Goal: Communication & Community: Answer question/provide support

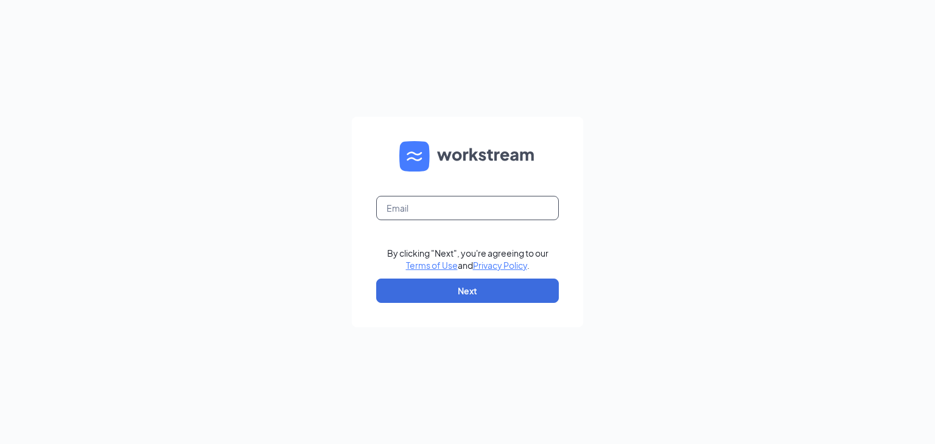
click at [416, 208] on input "text" at bounding box center [467, 208] width 183 height 24
type input "csc-291_abq_west@chickensaladchick.com"
click at [455, 290] on button "Next" at bounding box center [467, 291] width 183 height 24
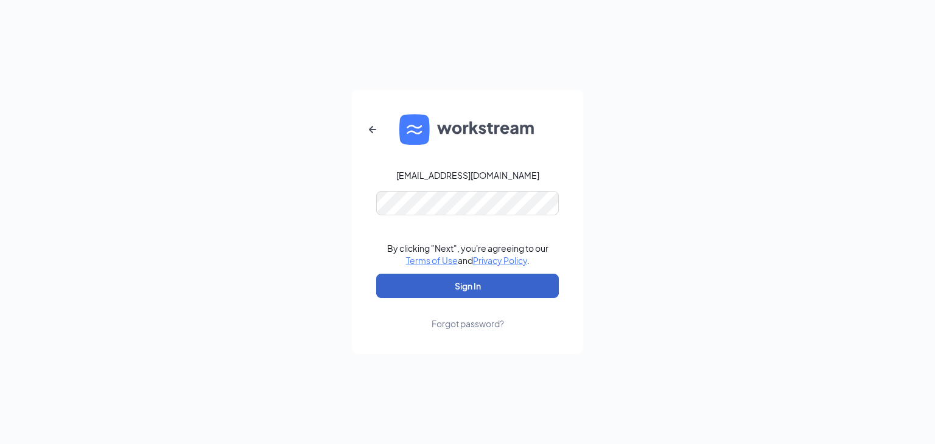
click at [450, 295] on button "Sign In" at bounding box center [467, 286] width 183 height 24
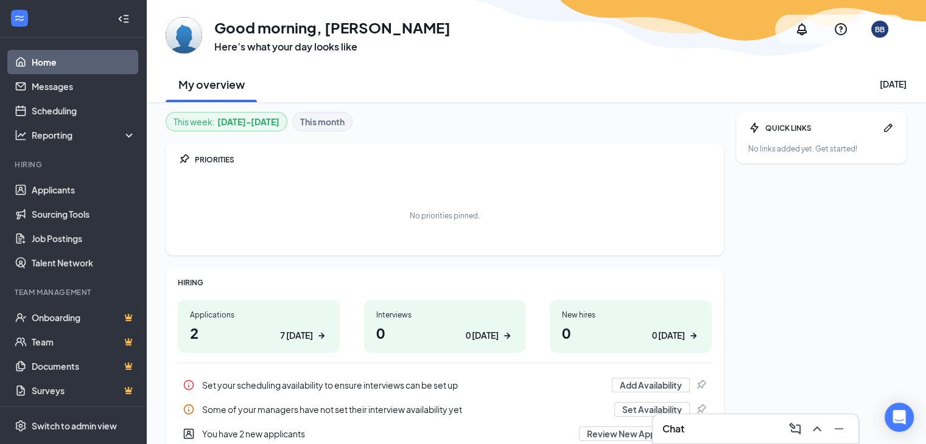
click at [687, 428] on div "Chat" at bounding box center [755, 428] width 186 height 19
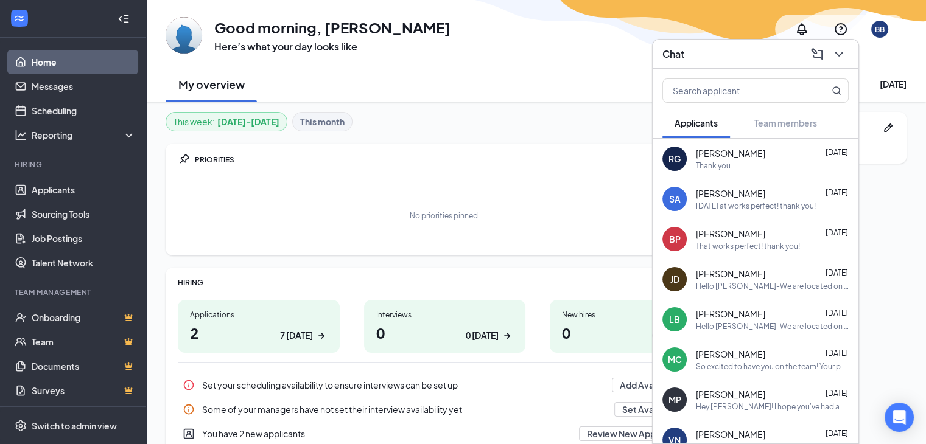
click at [744, 235] on div "[PERSON_NAME] [DATE]" at bounding box center [772, 234] width 153 height 12
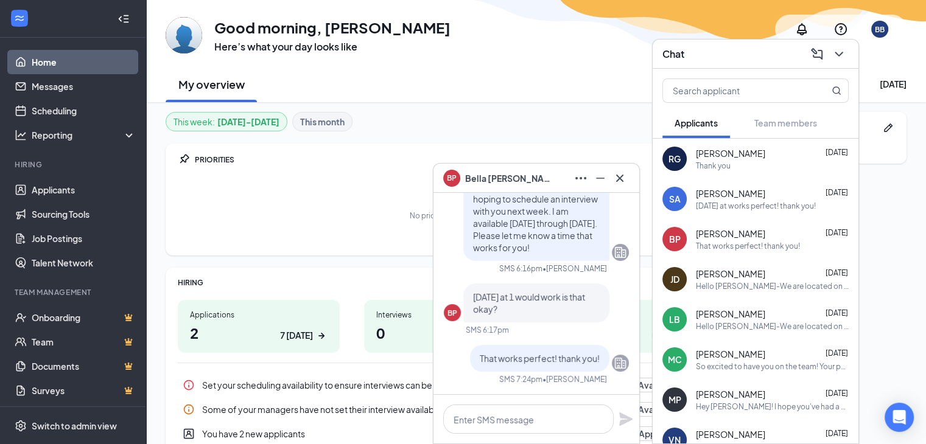
click at [739, 199] on div "[PERSON_NAME] [DATE] [DATE] at works perfect! thank you!" at bounding box center [772, 199] width 153 height 24
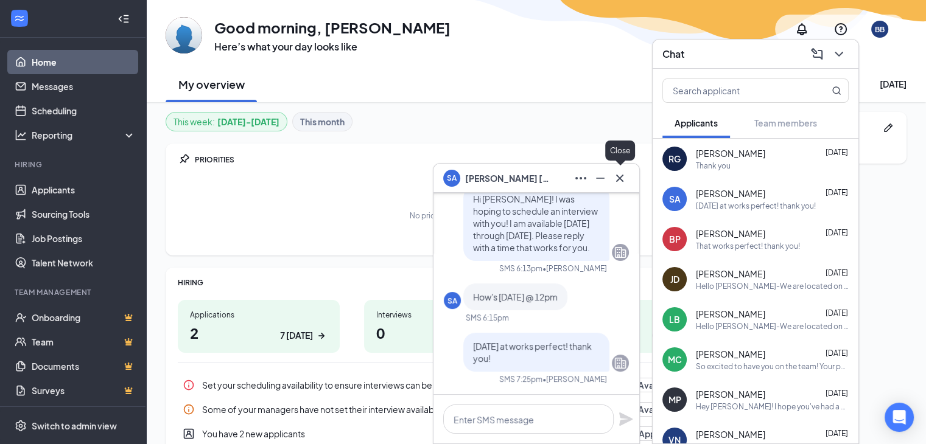
click at [623, 181] on icon "Cross" at bounding box center [619, 177] width 7 height 7
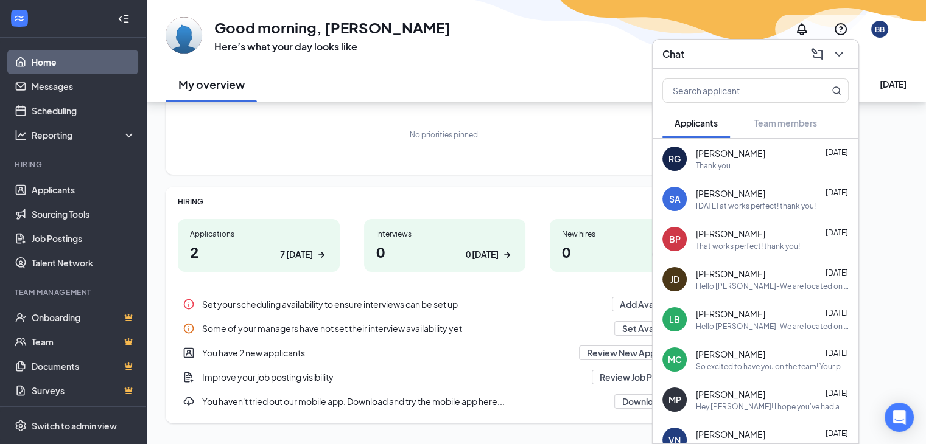
scroll to position [109, 0]
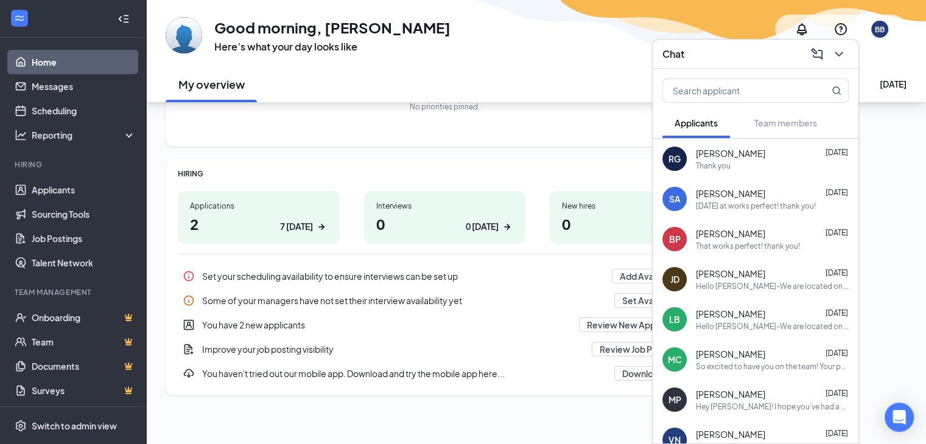
click at [270, 222] on h1 "2 7 [DATE]" at bounding box center [259, 224] width 138 height 21
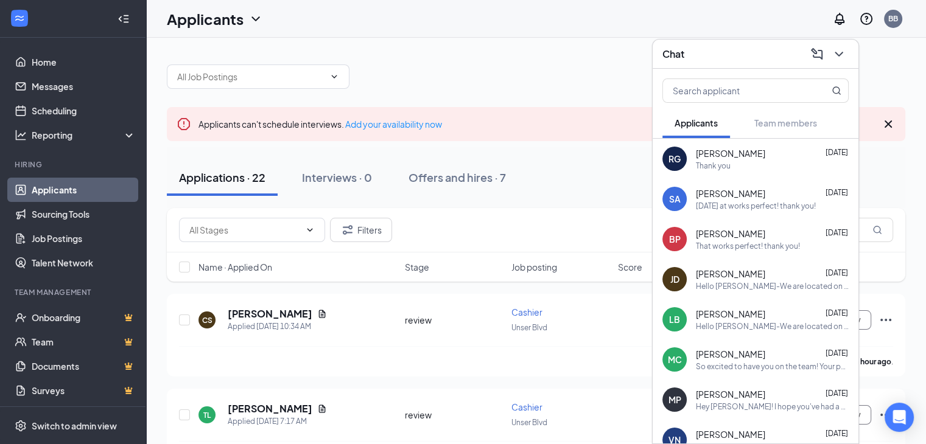
click at [850, 55] on div "Chat" at bounding box center [756, 54] width 206 height 29
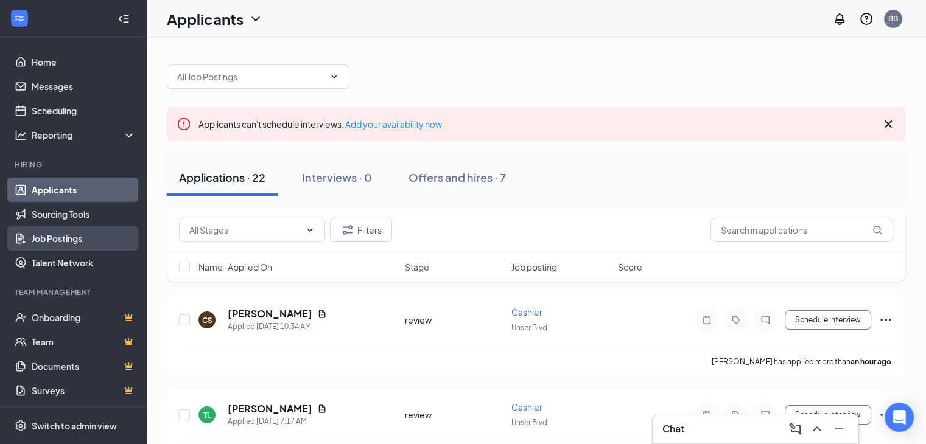
click at [70, 236] on link "Job Postings" at bounding box center [84, 238] width 104 height 24
